Goal: Information Seeking & Learning: Learn about a topic

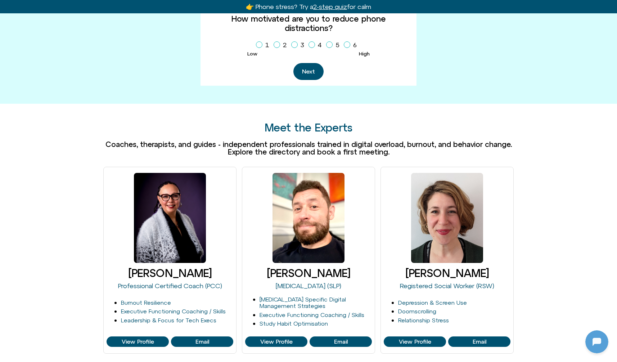
scroll to position [384, 0]
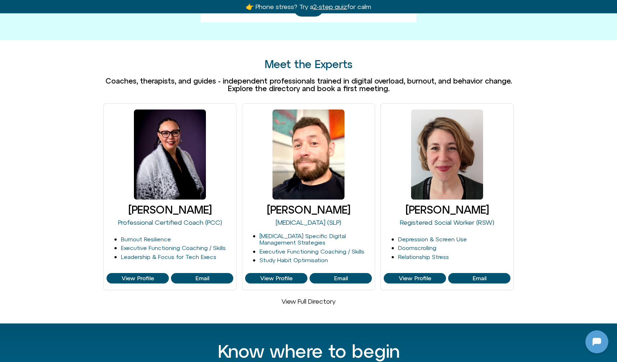
click at [313, 297] on link "View Full Directory" at bounding box center [308, 301] width 54 height 8
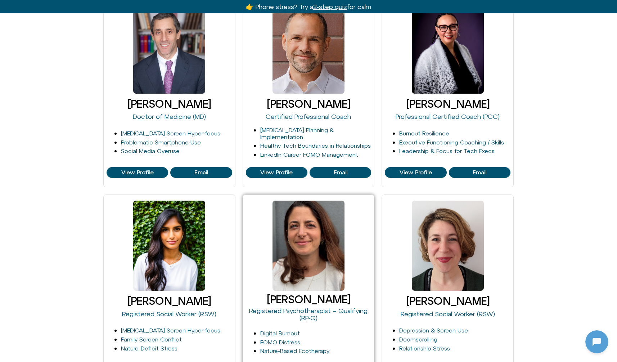
scroll to position [399, 0]
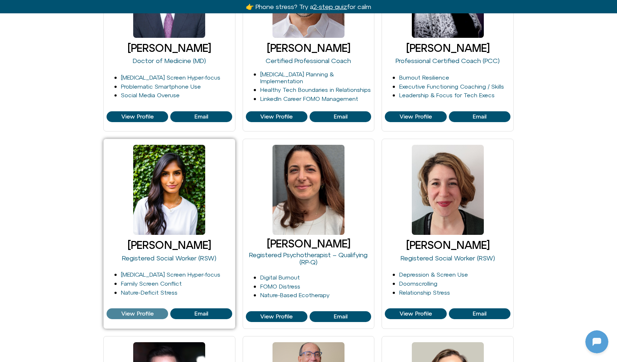
click at [138, 311] on span "View Profile" at bounding box center [137, 313] width 32 height 6
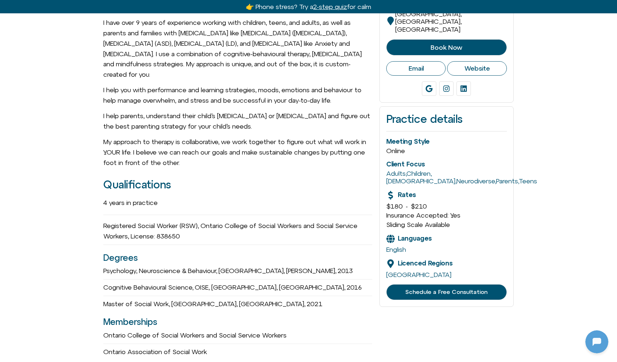
scroll to position [216, 0]
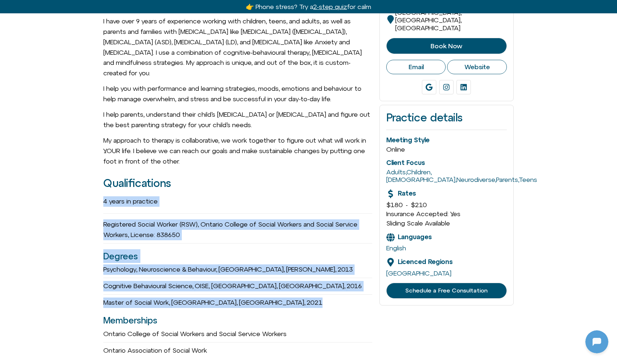
drag, startPoint x: 108, startPoint y: 197, endPoint x: 322, endPoint y: 297, distance: 236.0
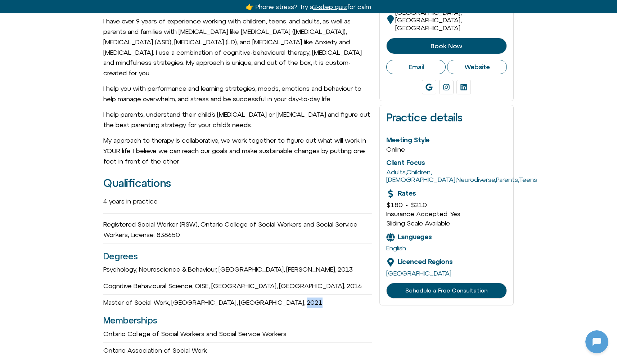
click at [314, 297] on div "Master of Social Work, University of Windsor, Windsor, 2021" at bounding box center [237, 302] width 269 height 10
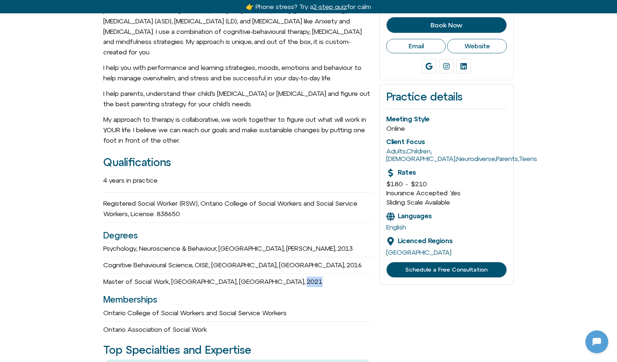
scroll to position [265, 0]
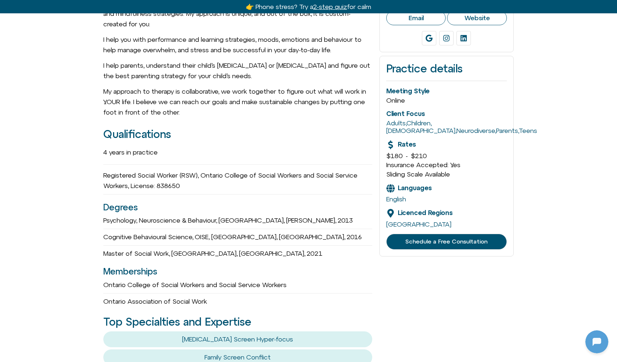
click at [337, 264] on h3 "Memberships" at bounding box center [237, 271] width 269 height 14
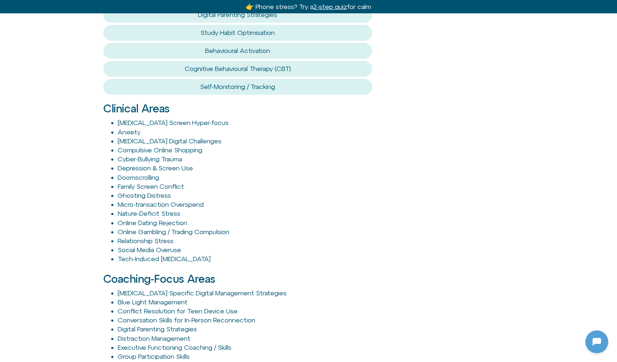
scroll to position [693, 0]
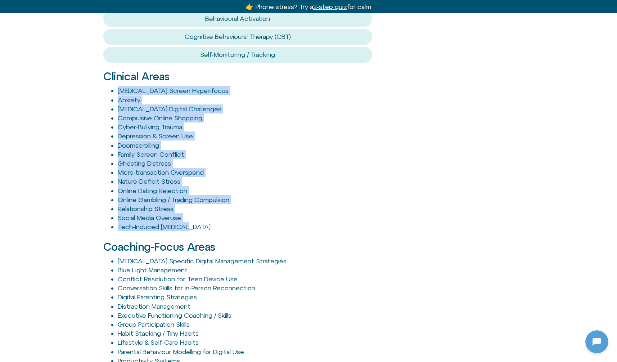
drag, startPoint x: 107, startPoint y: 82, endPoint x: 242, endPoint y: 217, distance: 191.4
click at [242, 217] on ul "ADHD Screen Hyper-focus Anxiety Autism Digital Challenges Compulsive Online Sho…" at bounding box center [237, 158] width 269 height 145
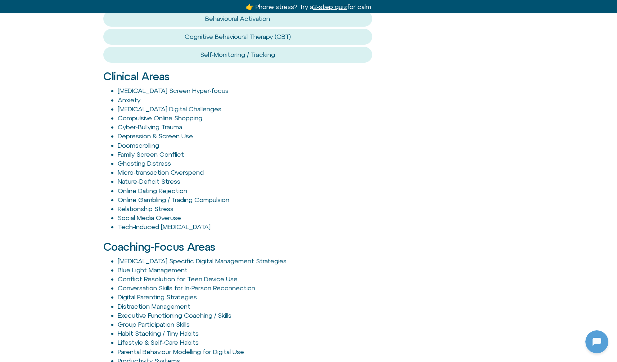
click at [300, 241] on h2 "Coaching-Focus Areas" at bounding box center [237, 247] width 269 height 12
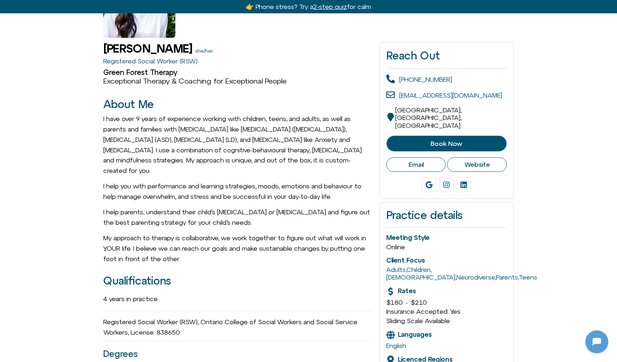
scroll to position [63, 0]
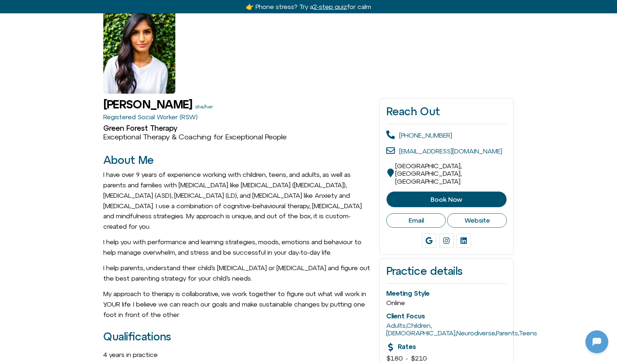
click at [460, 196] on span "Book Now" at bounding box center [446, 199] width 32 height 7
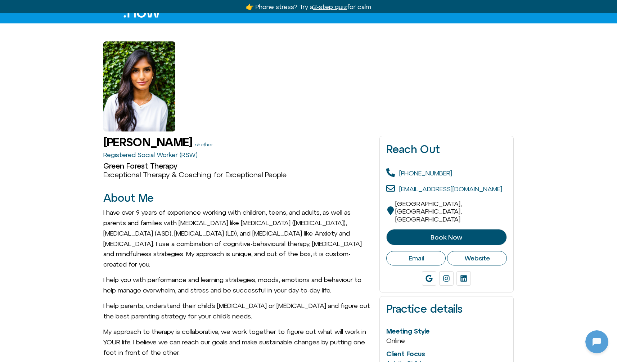
scroll to position [0, 0]
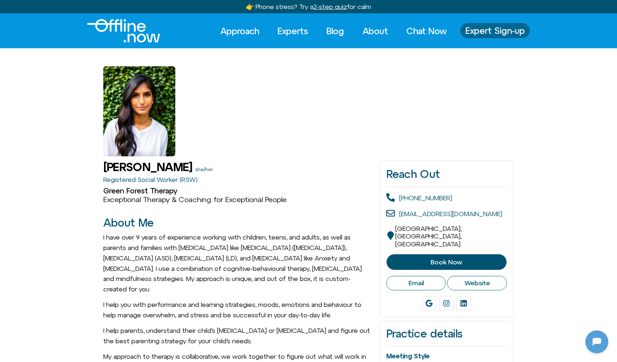
click at [478, 34] on span "Expert Sign-up" at bounding box center [494, 30] width 59 height 9
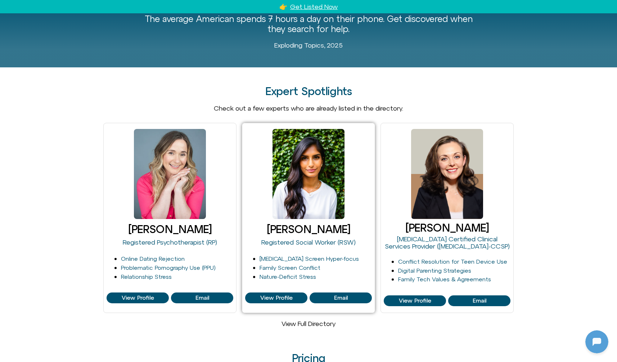
scroll to position [487, 0]
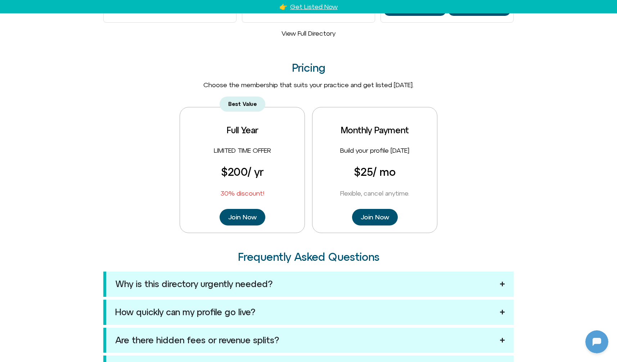
drag, startPoint x: 351, startPoint y: 171, endPoint x: 402, endPoint y: 168, distance: 50.8
click at [402, 168] on div "Monthly Payment Build your profile today $25 / mo Flexible, cancel anytime. Joi…" at bounding box center [374, 170] width 125 height 126
drag, startPoint x: 407, startPoint y: 191, endPoint x: 335, endPoint y: 192, distance: 72.3
click at [335, 192] on div "Monthly Payment Build your profile today $25 / mo Flexible, cancel anytime. Joi…" at bounding box center [374, 170] width 125 height 126
click at [346, 192] on span "Flexible, cancel anytime." at bounding box center [374, 193] width 69 height 8
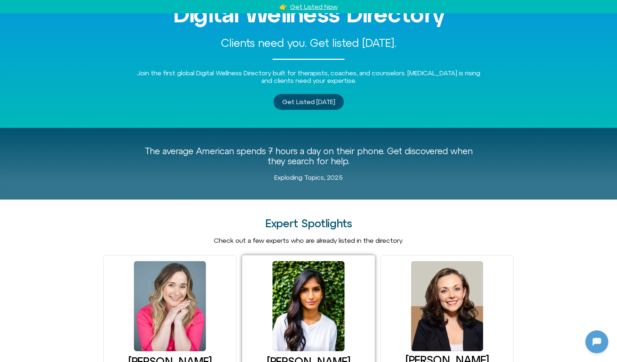
scroll to position [0, 0]
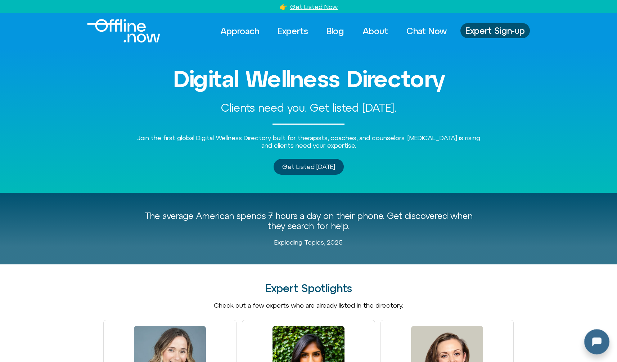
click at [597, 337] on div at bounding box center [595, 340] width 23 height 23
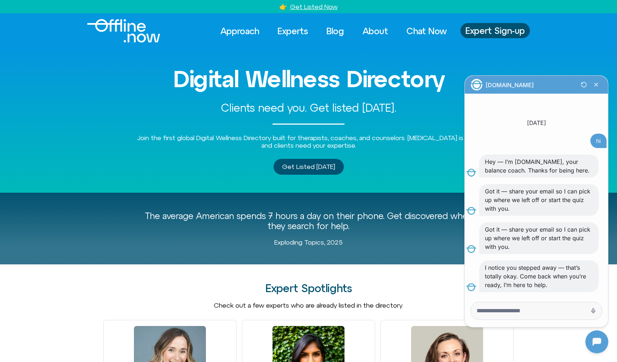
scroll to position [68, 0]
click at [598, 85] on icon "Close Chatbot Button" at bounding box center [596, 84] width 12 height 12
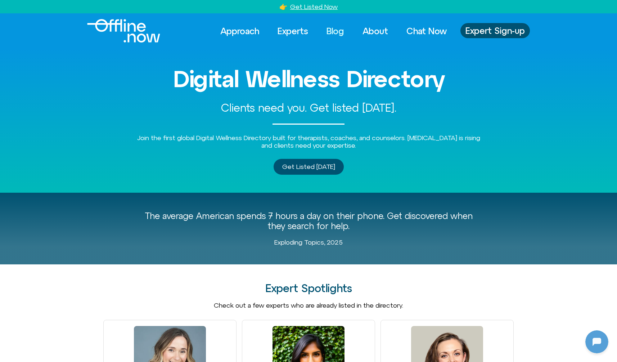
click at [335, 34] on link "Blog" at bounding box center [335, 31] width 31 height 16
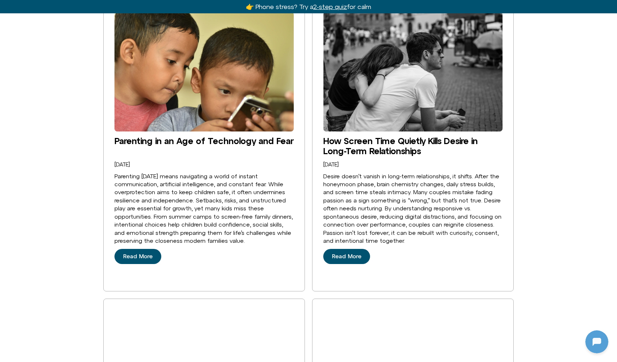
scroll to position [511, 0]
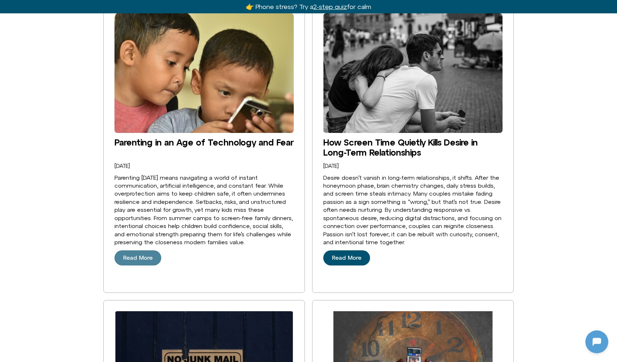
click at [125, 254] on span "Read More" at bounding box center [138, 257] width 30 height 6
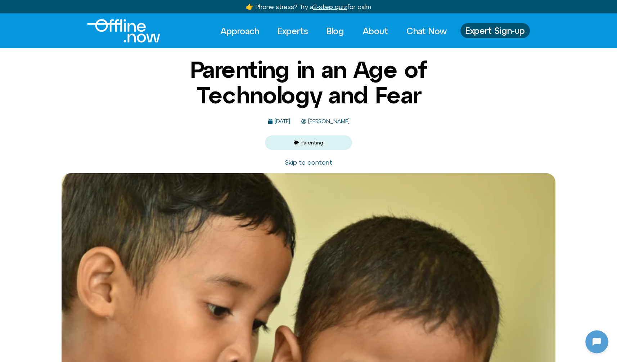
scroll to position [69, 0]
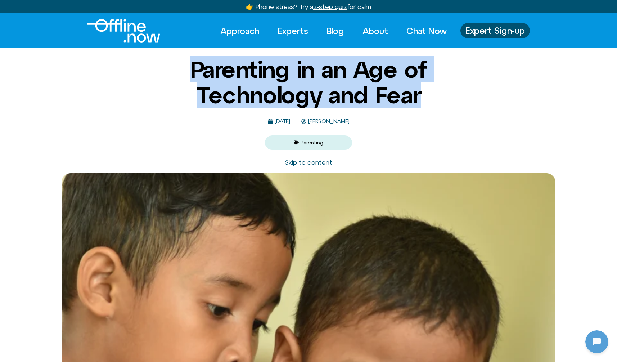
drag, startPoint x: 185, startPoint y: 74, endPoint x: 466, endPoint y: 114, distance: 283.9
click at [443, 105] on h1 "Parenting in an Age of Technology and Fear" at bounding box center [308, 82] width 349 height 51
click at [489, 127] on div "Parenting in an Age of Technology and Fear September 11, 2025 Mark Diamond Pare…" at bounding box center [308, 103] width 617 height 92
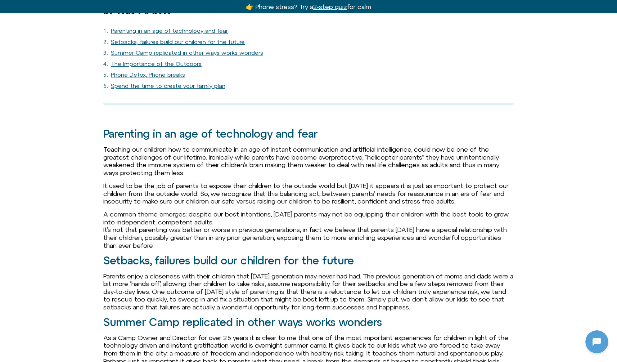
scroll to position [0, 0]
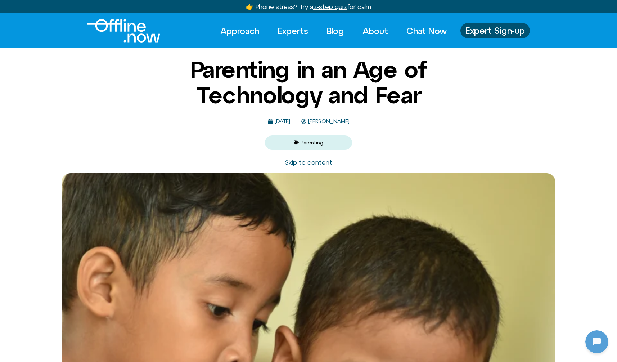
click at [349, 120] on span "Mark Diamond" at bounding box center [327, 121] width 43 height 6
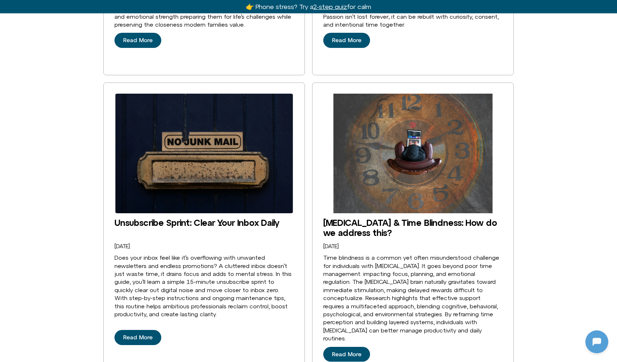
scroll to position [536, 0]
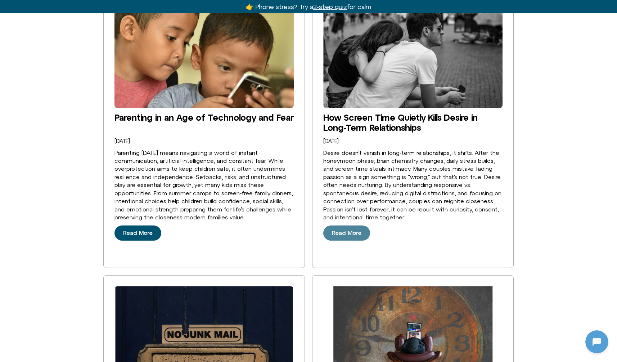
click at [344, 225] on link "Read More" at bounding box center [346, 232] width 47 height 15
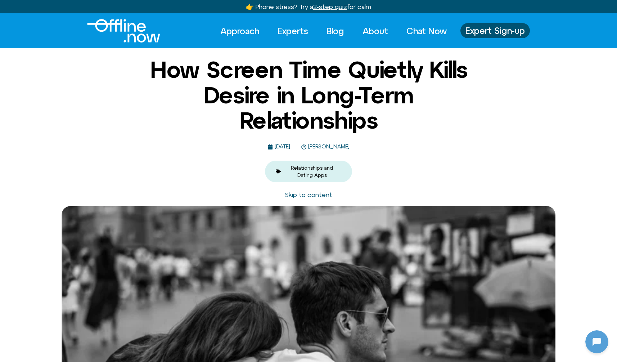
click at [349, 148] on span "[PERSON_NAME]" at bounding box center [327, 147] width 43 height 6
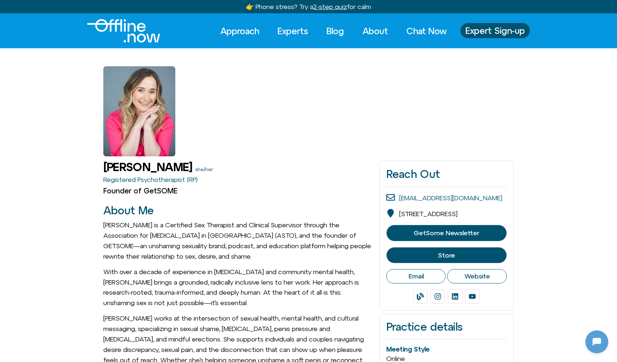
scroll to position [69, 0]
click at [481, 280] on span "Website" at bounding box center [477, 276] width 26 height 8
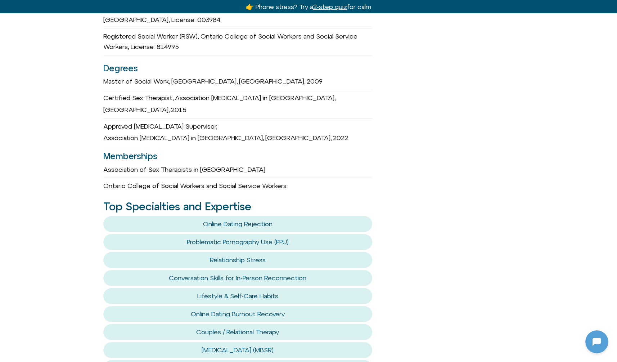
scroll to position [775, 0]
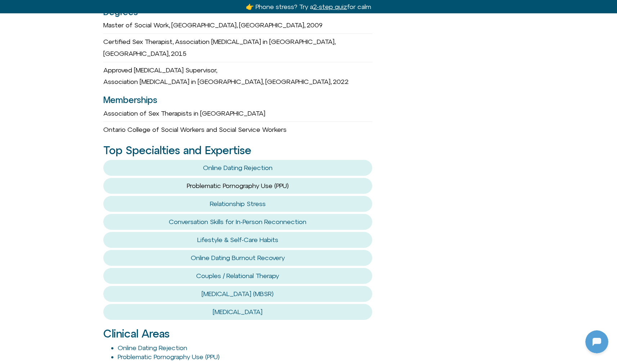
drag, startPoint x: 164, startPoint y: 149, endPoint x: 254, endPoint y: 150, distance: 90.3
click at [252, 178] on button "Problematic Pornography Use (PPU)" at bounding box center [237, 186] width 269 height 16
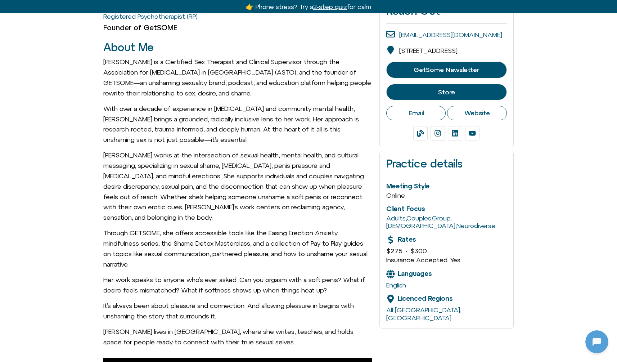
scroll to position [0, 0]
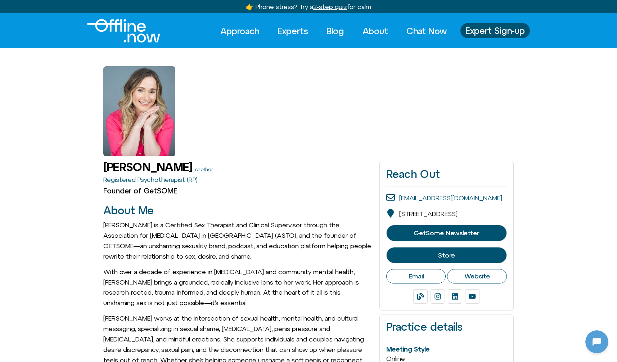
click at [118, 21] on img "Logo" at bounding box center [123, 30] width 73 height 23
